Goal: Transaction & Acquisition: Subscribe to service/newsletter

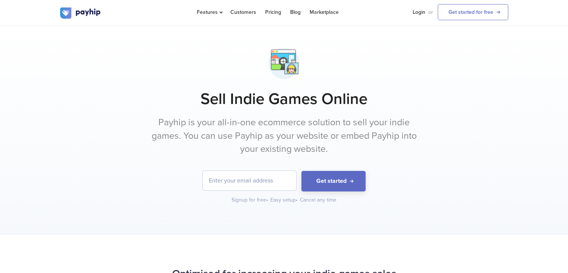
click at [255, 175] on input "email" at bounding box center [249, 180] width 93 height 19
type input "[EMAIL_ADDRESS][DOMAIN_NAME]"
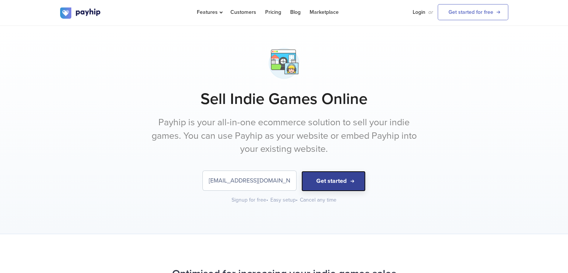
click at [332, 178] on button "Get started" at bounding box center [333, 181] width 64 height 21
drag, startPoint x: 330, startPoint y: 181, endPoint x: 335, endPoint y: 183, distance: 4.4
click at [333, 183] on button "Get started" at bounding box center [333, 181] width 64 height 21
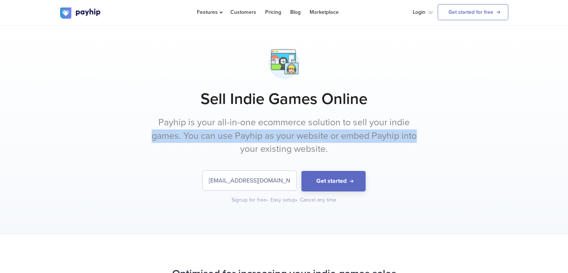
drag, startPoint x: 487, startPoint y: 125, endPoint x: 448, endPoint y: 132, distance: 39.5
type textarea "games. You can use Payhip as your website or embed Payhip into"
click at [456, 132] on div "Sell Indie Games Online Payhip is your all-in-one ecommerce solution to sell yo…" at bounding box center [284, 123] width 448 height 159
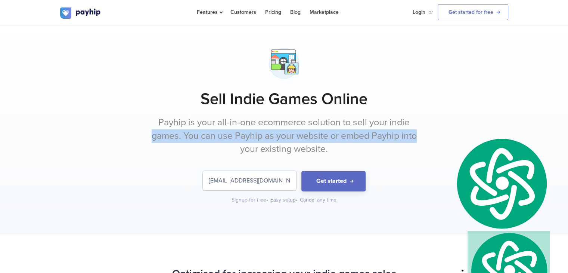
drag, startPoint x: 439, startPoint y: 123, endPoint x: 400, endPoint y: 144, distance: 44.9
click at [439, 123] on div "Sell Indie Games Online Payhip is your all-in-one ecommerce solution to sell yo…" at bounding box center [284, 123] width 448 height 159
click at [346, 173] on button "Get started" at bounding box center [333, 181] width 64 height 21
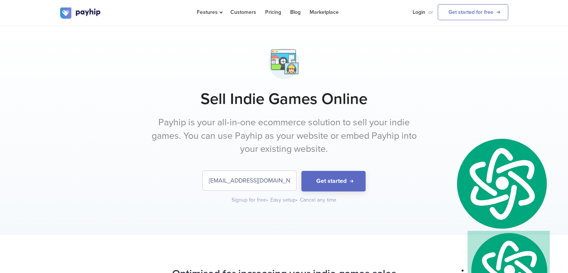
click at [366, 117] on p "Payhip is your all-in-one ecommerce solution to sell your indie games. You can …" at bounding box center [284, 136] width 280 height 40
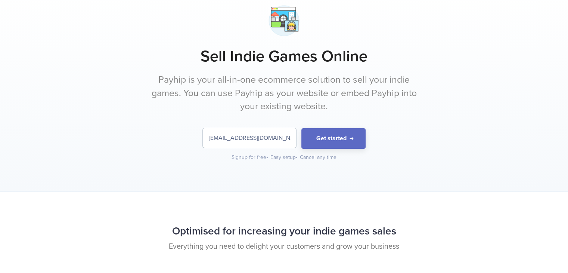
scroll to position [61, 0]
